Goal: Task Accomplishment & Management: Use online tool/utility

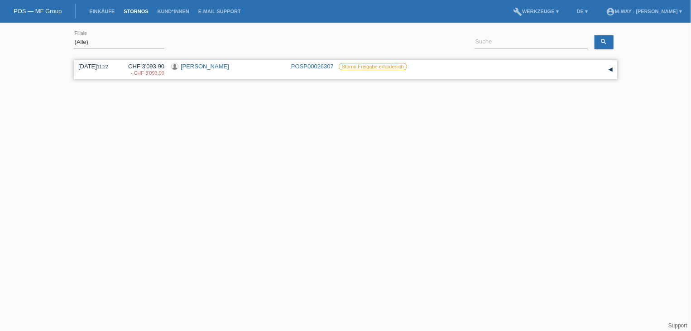
click at [184, 67] on link "[PERSON_NAME]" at bounding box center [205, 66] width 48 height 7
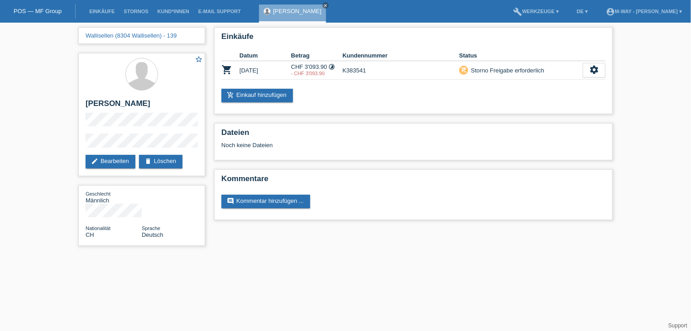
click at [137, 19] on li "Stornos" at bounding box center [135, 11] width 33 height 23
click at [142, 10] on link "Stornos" at bounding box center [135, 11] width 33 height 5
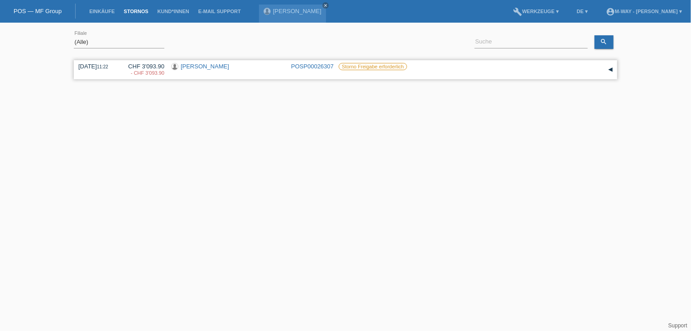
click at [612, 70] on div "▾" at bounding box center [610, 70] width 14 height 14
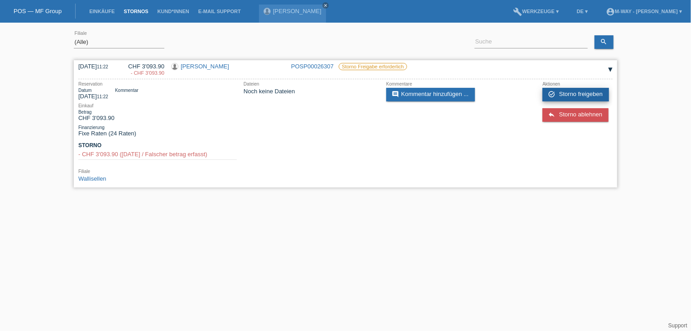
click at [571, 91] on span "Storno freigeben" at bounding box center [580, 94] width 43 height 7
